Goal: Transaction & Acquisition: Obtain resource

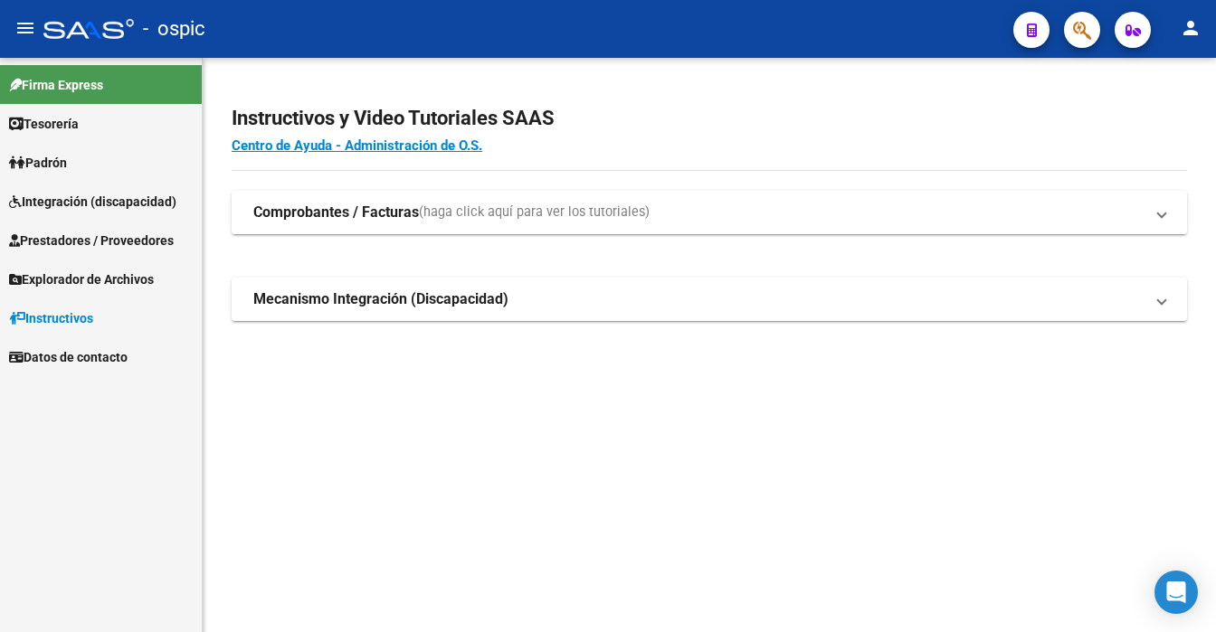
click at [397, 213] on strong "Comprobantes / Facturas" at bounding box center [336, 213] width 166 height 20
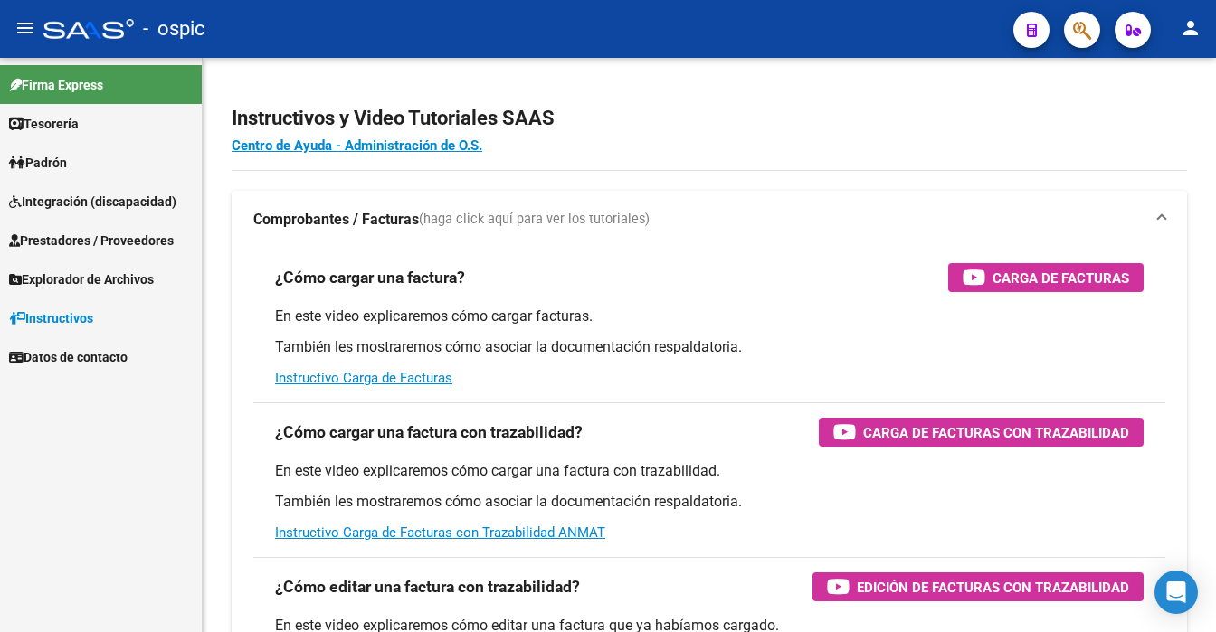
click at [145, 234] on span "Prestadores / Proveedores" at bounding box center [91, 241] width 165 height 20
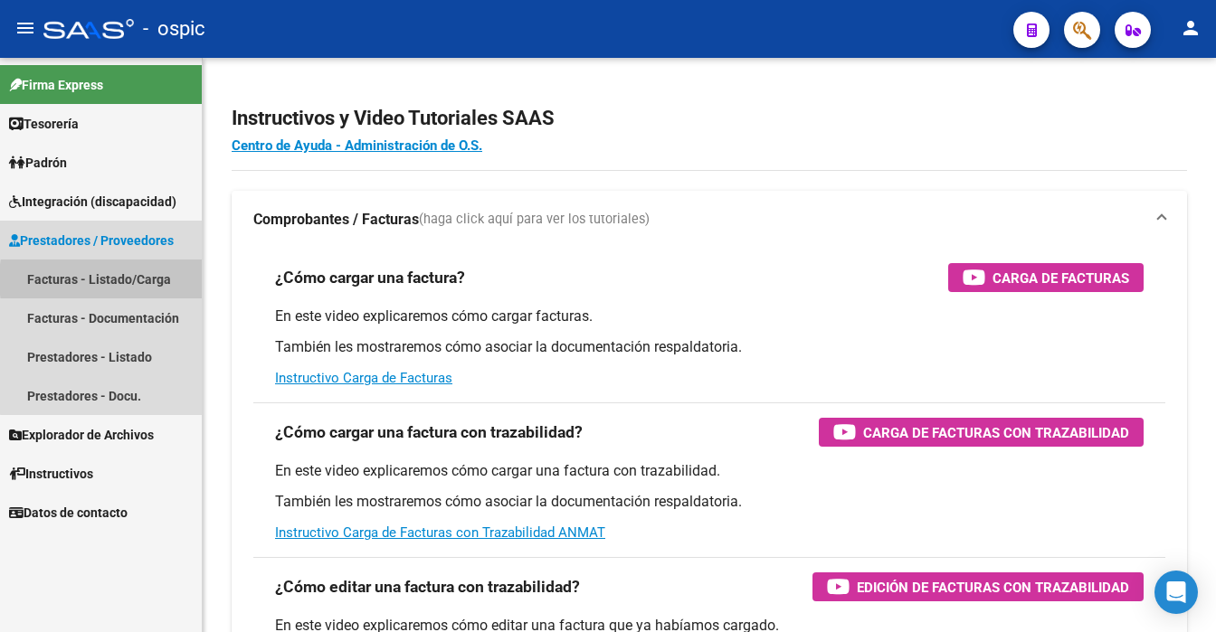
click at [145, 279] on link "Facturas - Listado/Carga" at bounding box center [101, 279] width 202 height 39
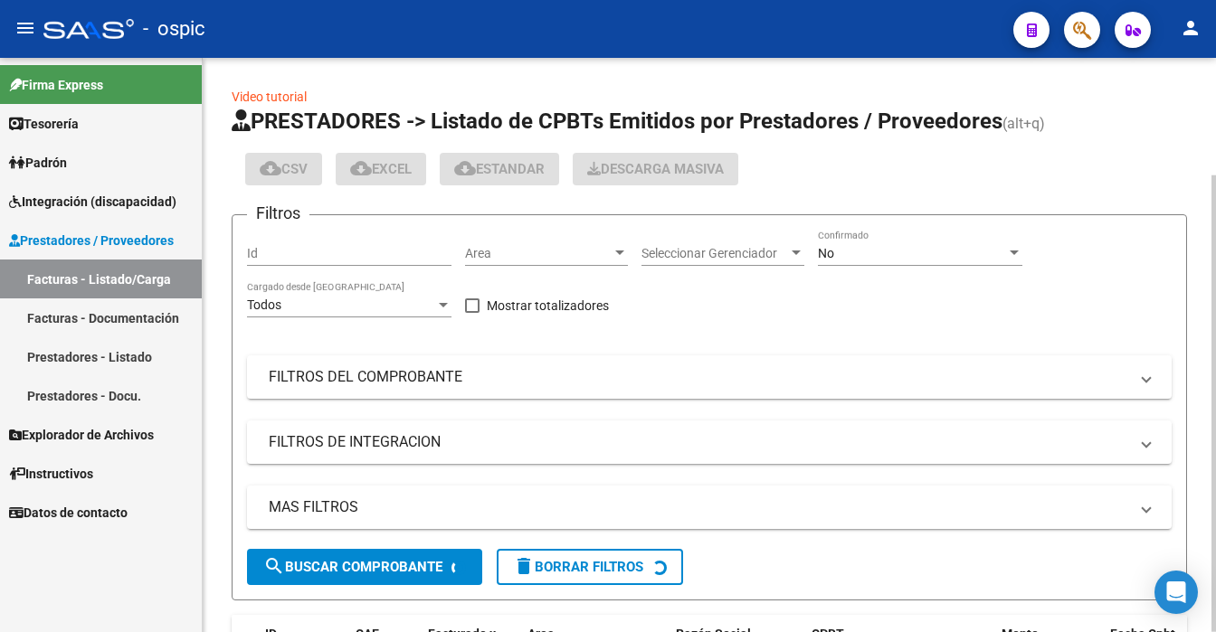
click at [852, 261] on div "No Confirmado" at bounding box center [920, 248] width 204 height 36
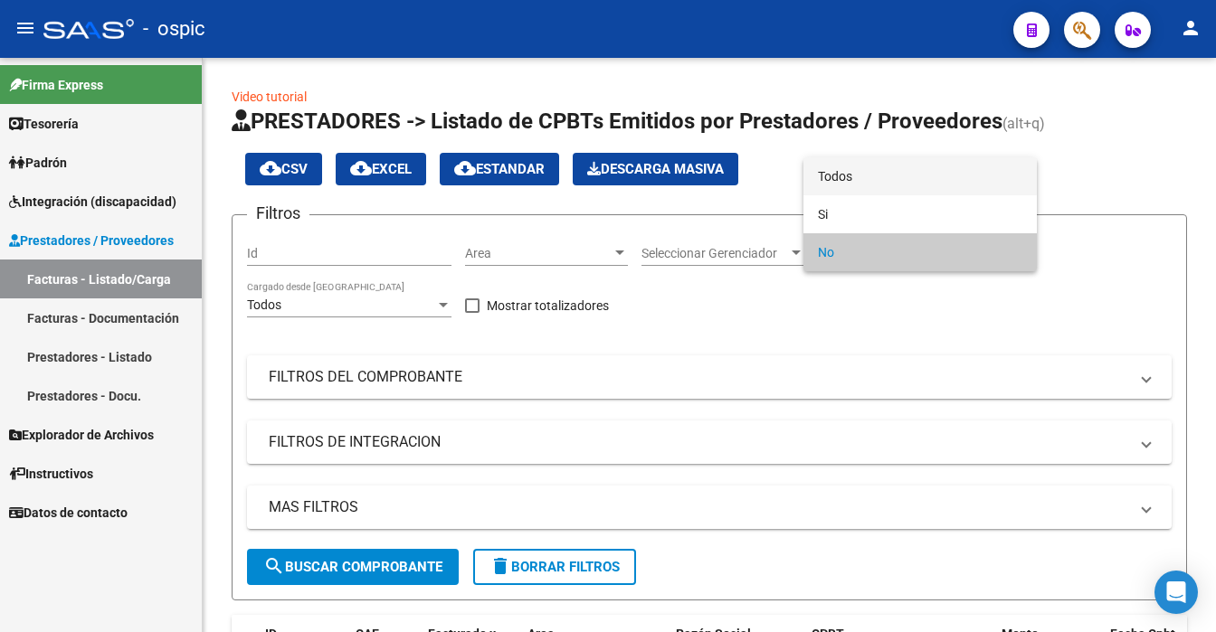
click at [903, 175] on span "Todos" at bounding box center [920, 176] width 204 height 38
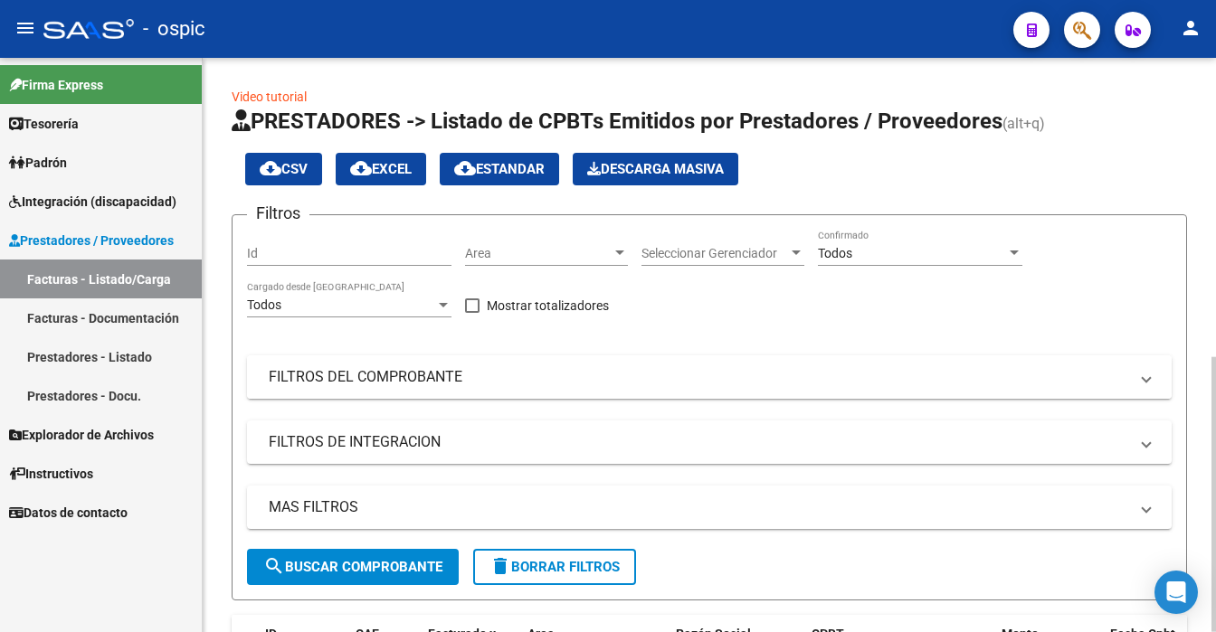
click at [423, 374] on mat-panel-title "FILTROS DEL COMPROBANTE" at bounding box center [698, 377] width 859 height 20
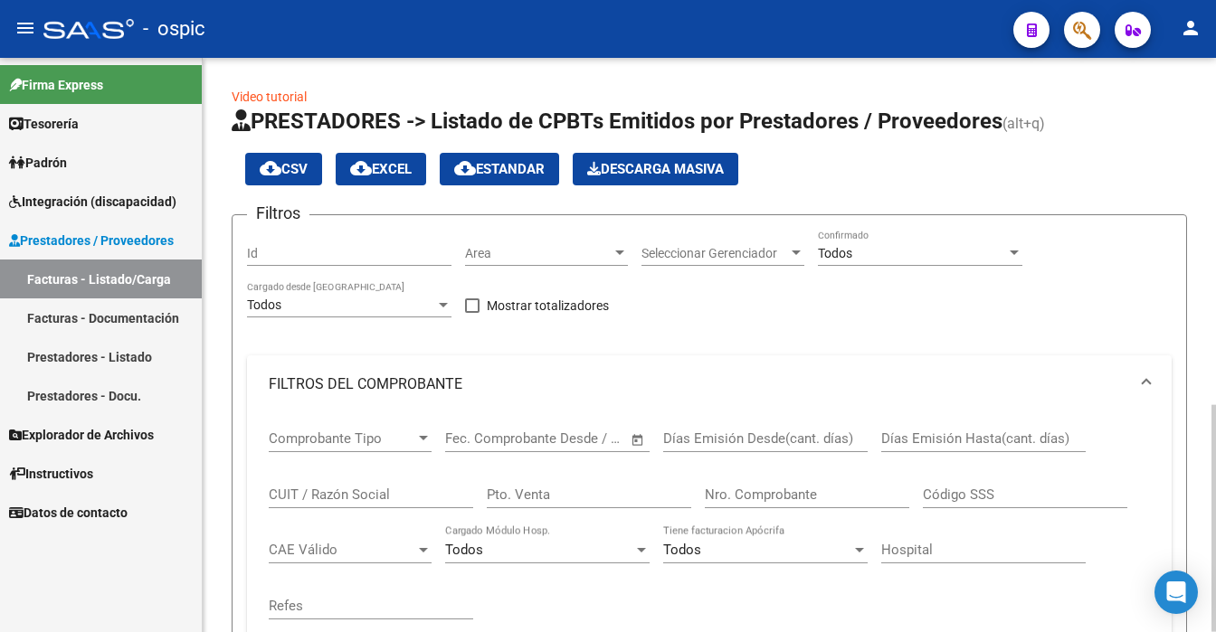
click at [346, 493] on input "CUIT / Razón Social" at bounding box center [371, 495] width 204 height 16
click at [1211, 515] on div at bounding box center [1213, 345] width 5 height 574
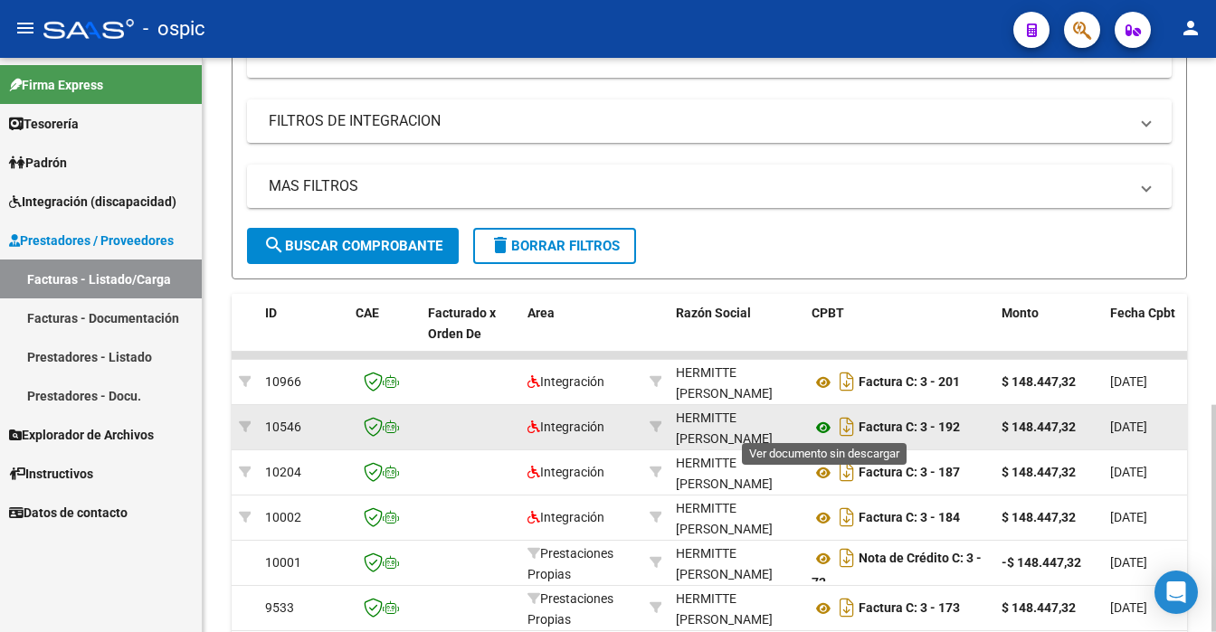
type input "hermitte"
click at [823, 420] on icon at bounding box center [823, 428] width 24 height 22
